Goal: Task Accomplishment & Management: Manage account settings

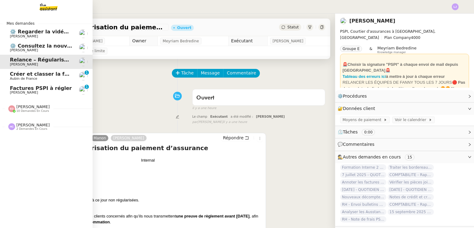
scroll to position [68, 0]
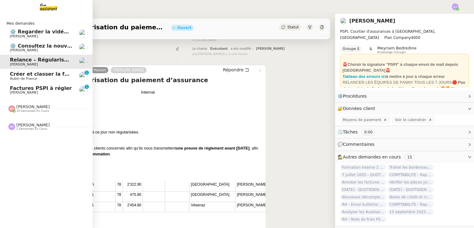
click at [41, 88] on span "Factures PSPI à régler" at bounding box center [41, 88] width 62 height 6
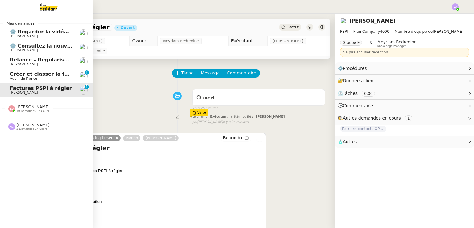
click at [44, 81] on link "Créer et classer la facture El Khereiji Aubin de France 0 1 2 3 4 5 6 7 8 9" at bounding box center [46, 76] width 93 height 14
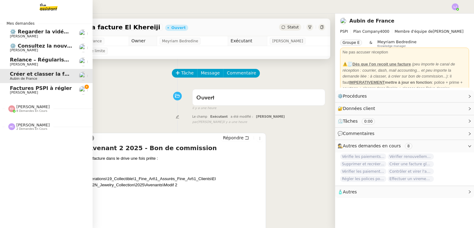
click at [46, 87] on span "Factures PSPI à régler" at bounding box center [41, 88] width 62 height 6
